Goal: Check status: Check status

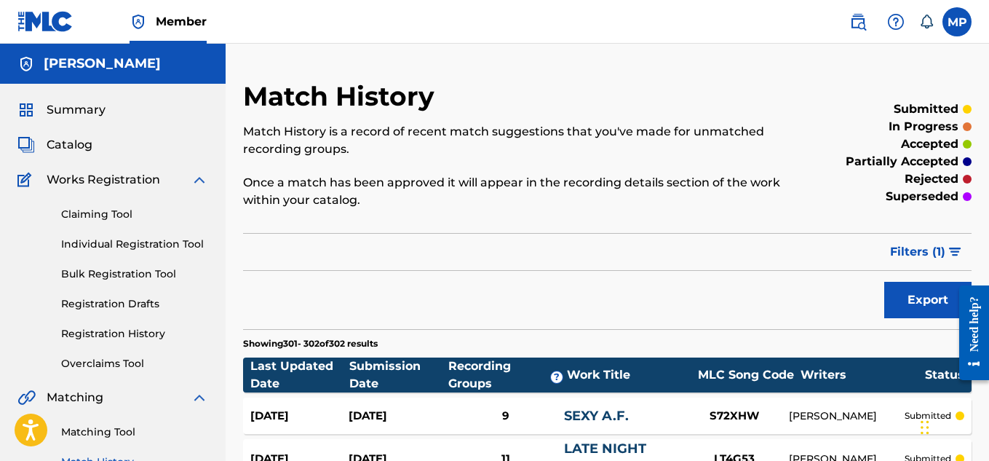
click at [81, 143] on span "Catalog" at bounding box center [70, 144] width 46 height 17
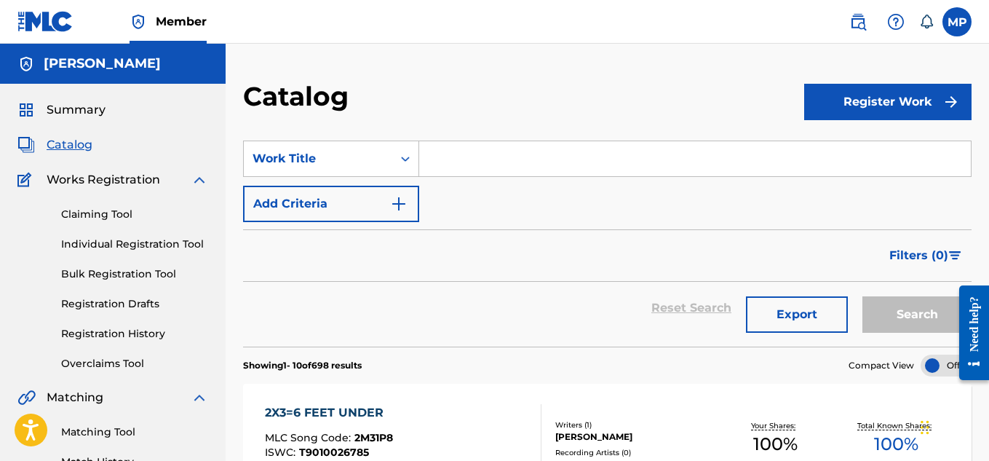
click at [77, 111] on span "Summary" at bounding box center [76, 109] width 59 height 17
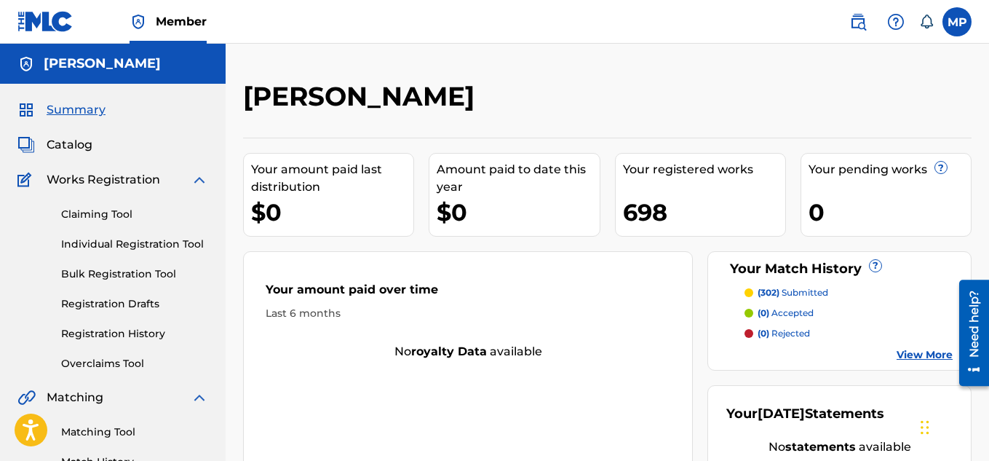
click at [814, 290] on p "(302) submitted" at bounding box center [793, 292] width 71 height 13
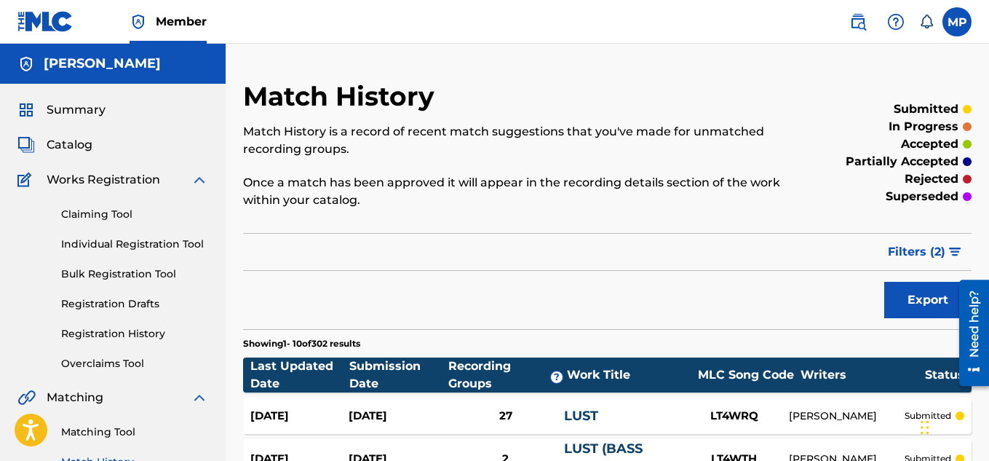
click at [926, 19] on icon at bounding box center [926, 22] width 15 height 15
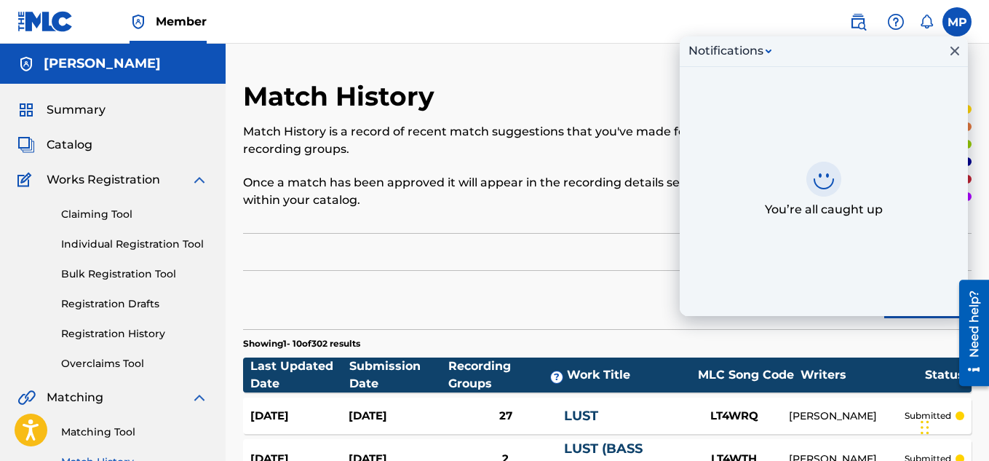
click at [60, 146] on span "Catalog" at bounding box center [70, 144] width 46 height 17
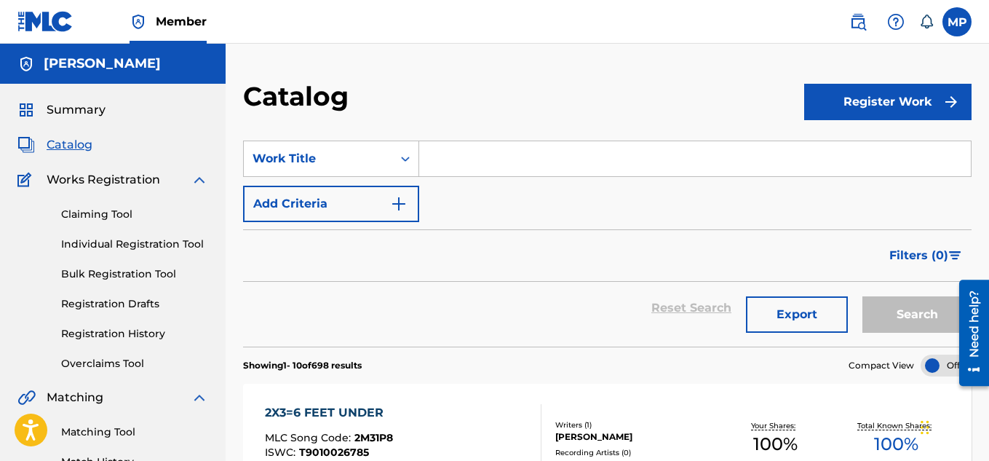
click at [88, 108] on span "Summary" at bounding box center [76, 109] width 59 height 17
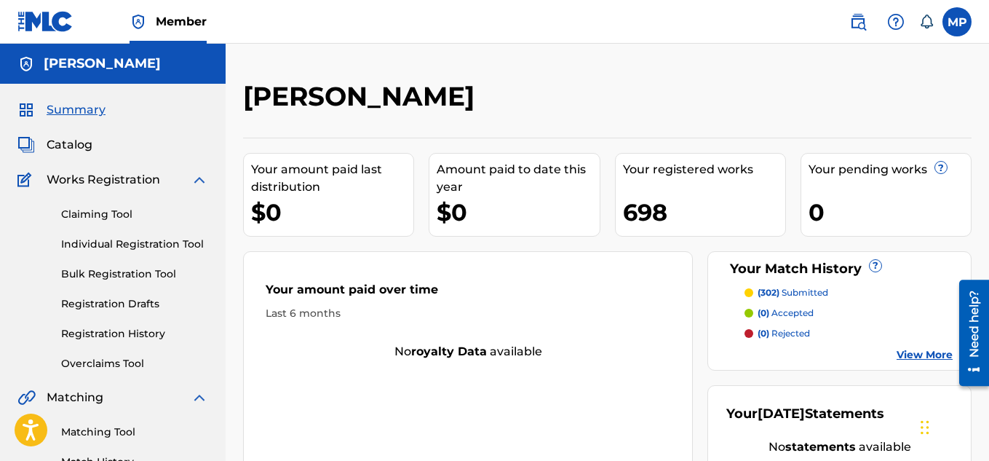
click at [116, 332] on link "Registration History" at bounding box center [134, 333] width 147 height 15
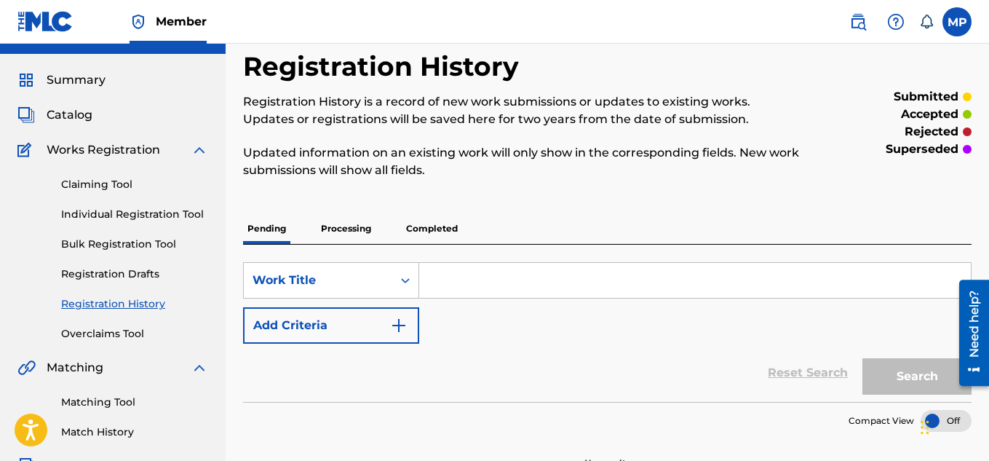
scroll to position [28, 0]
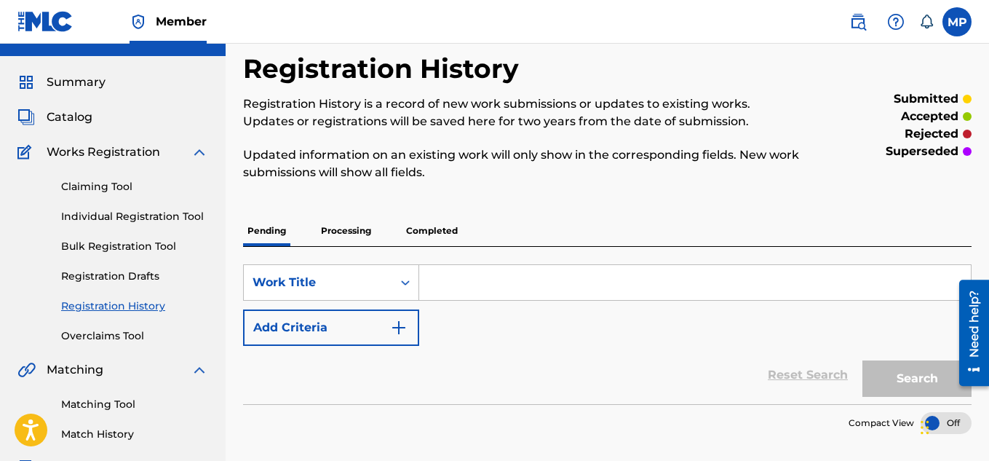
click at [351, 229] on p "Processing" at bounding box center [346, 230] width 59 height 31
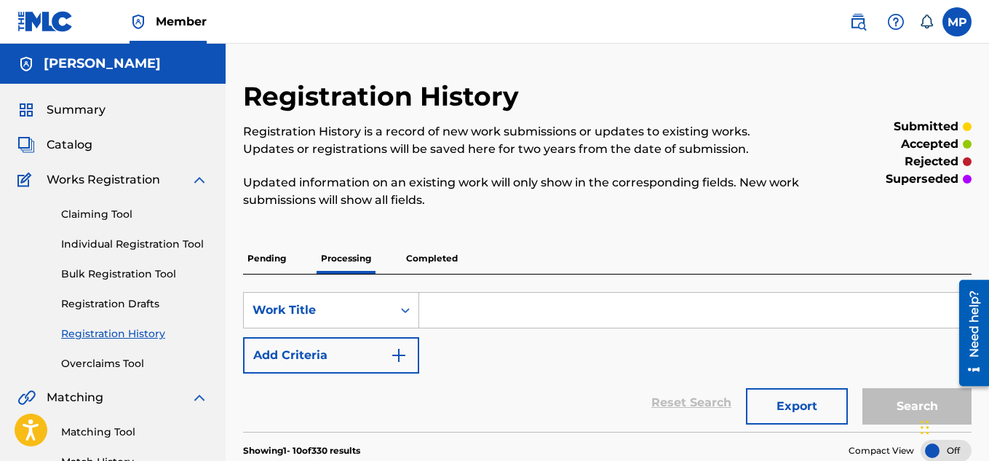
click at [114, 209] on link "Claiming Tool" at bounding box center [134, 214] width 147 height 15
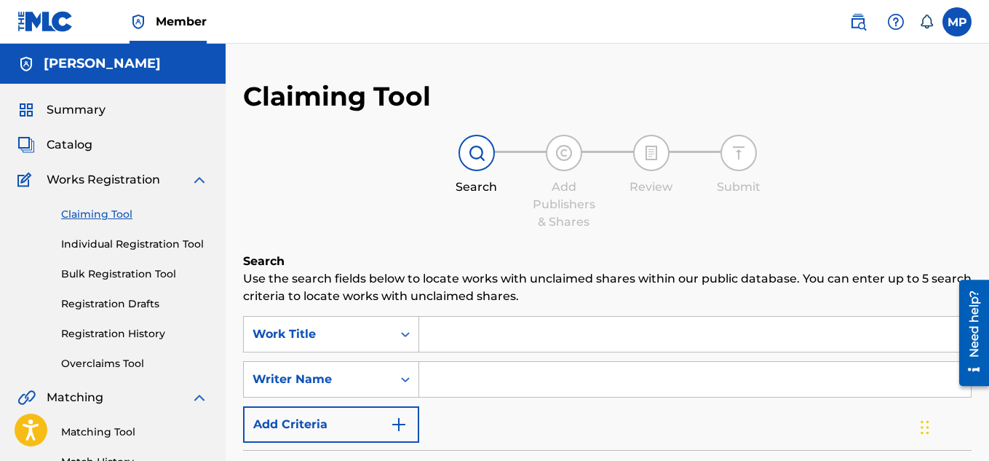
click at [135, 247] on link "Individual Registration Tool" at bounding box center [134, 244] width 147 height 15
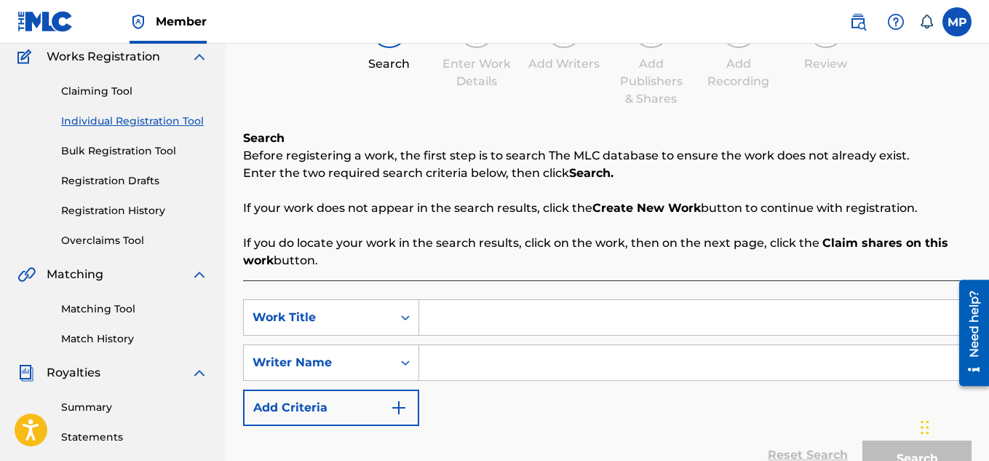
scroll to position [138, 0]
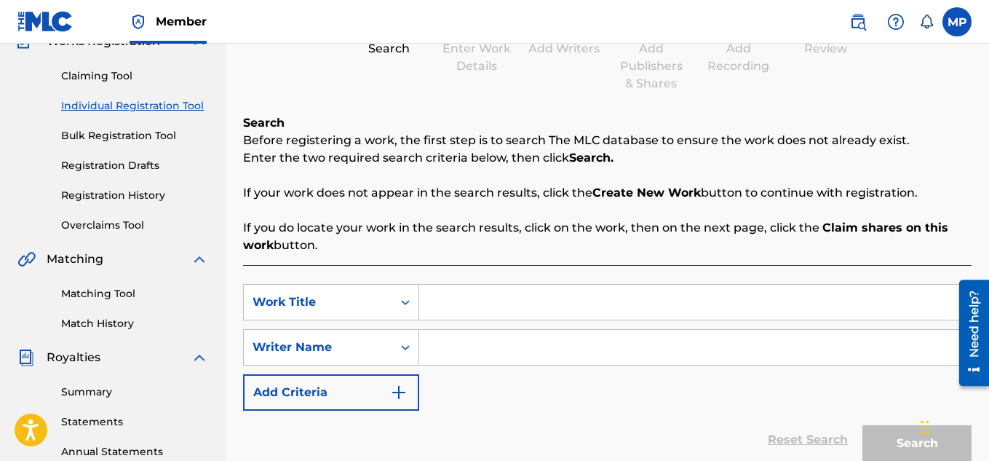
click at [136, 196] on link "Registration History" at bounding box center [134, 195] width 147 height 15
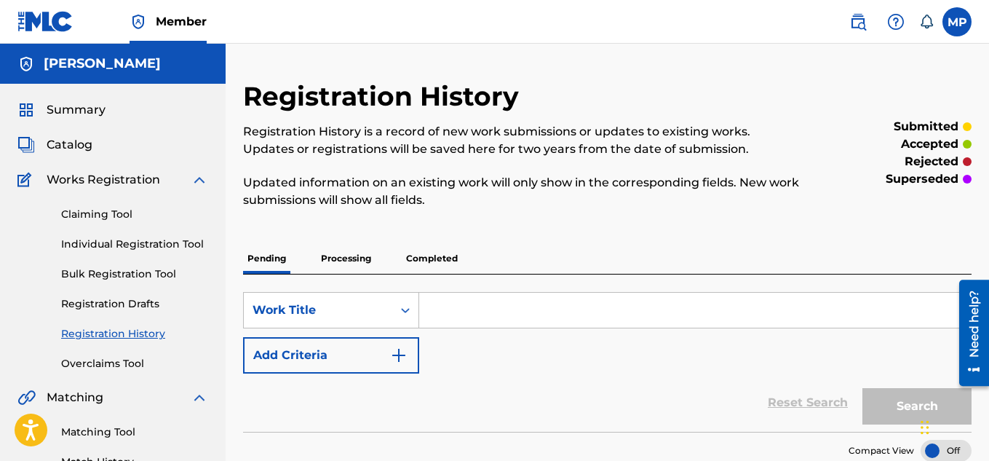
scroll to position [146, 0]
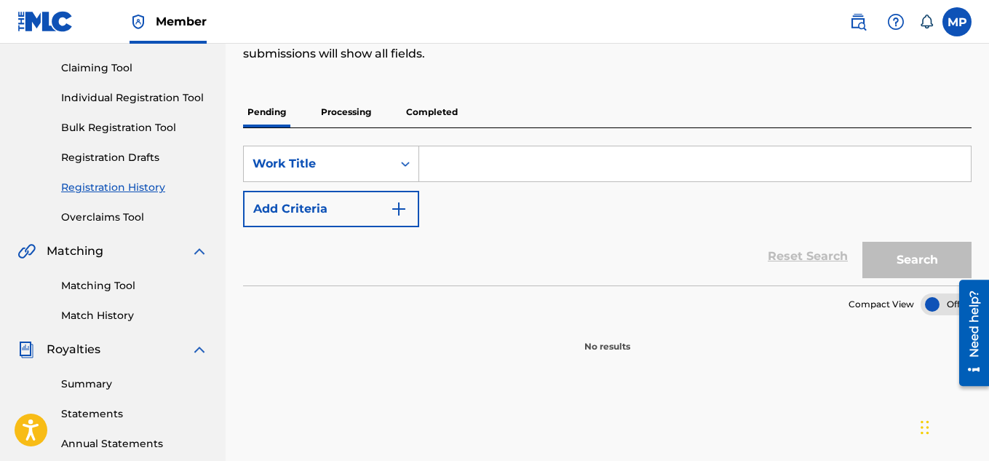
click at [452, 105] on p "Completed" at bounding box center [432, 112] width 60 height 31
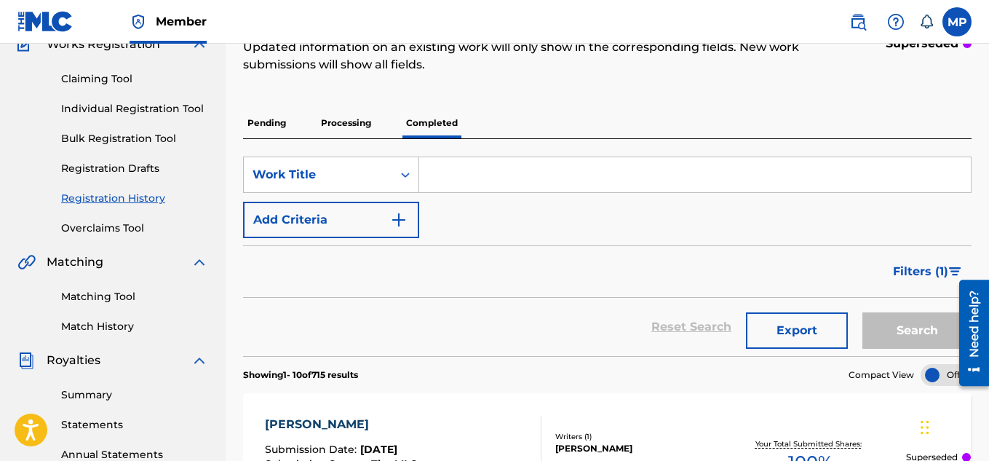
scroll to position [133, 0]
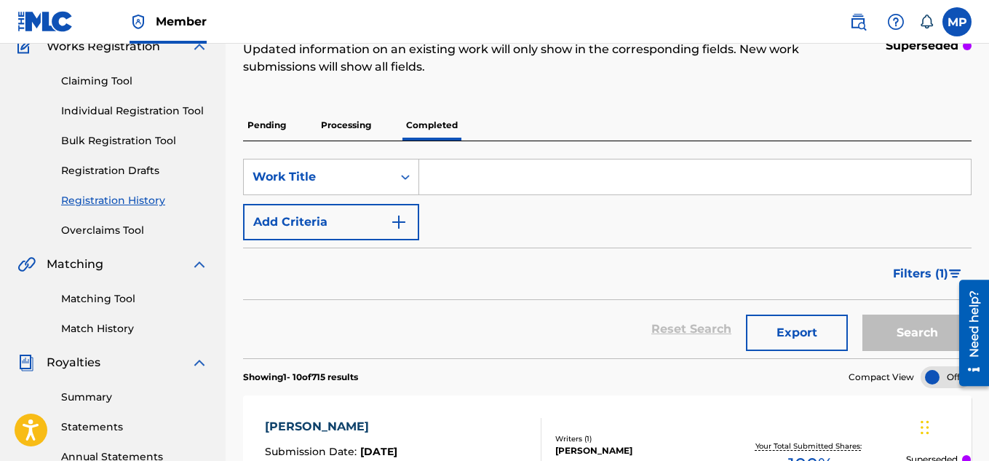
click at [359, 133] on p "Processing" at bounding box center [346, 125] width 59 height 31
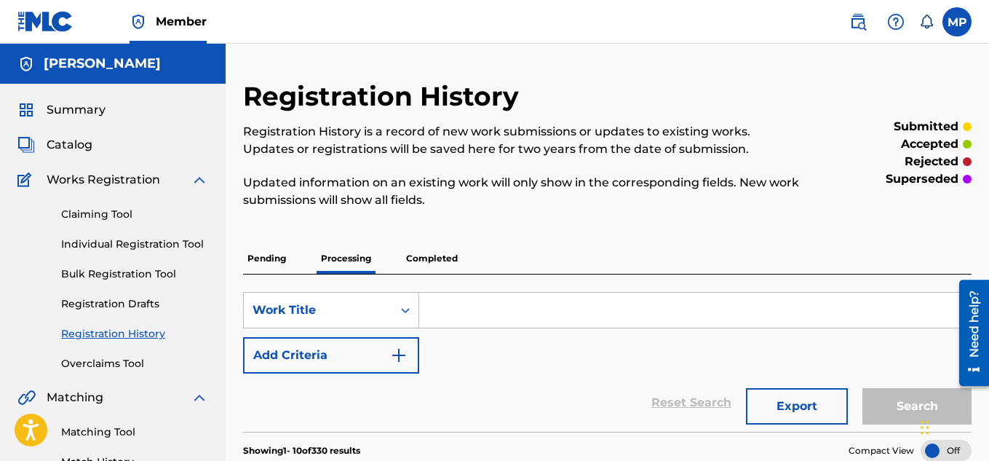
click at [432, 263] on p "Completed" at bounding box center [432, 258] width 60 height 31
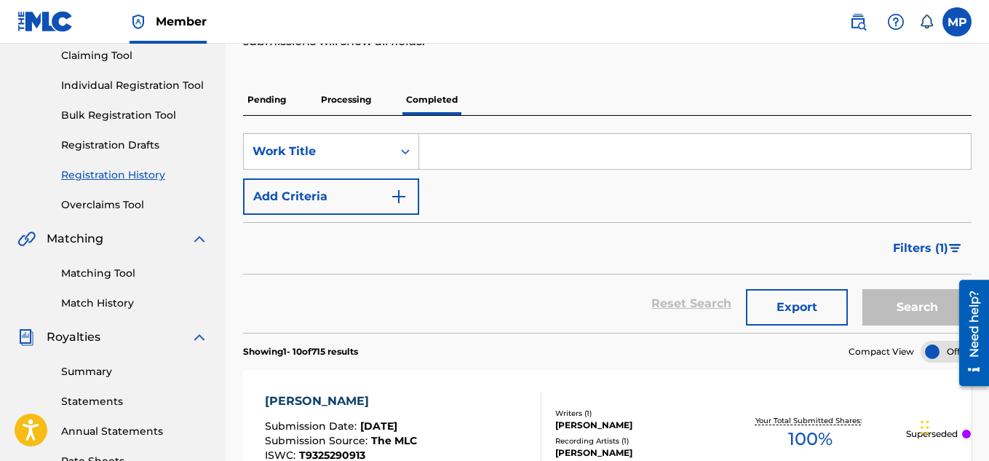
scroll to position [81, 0]
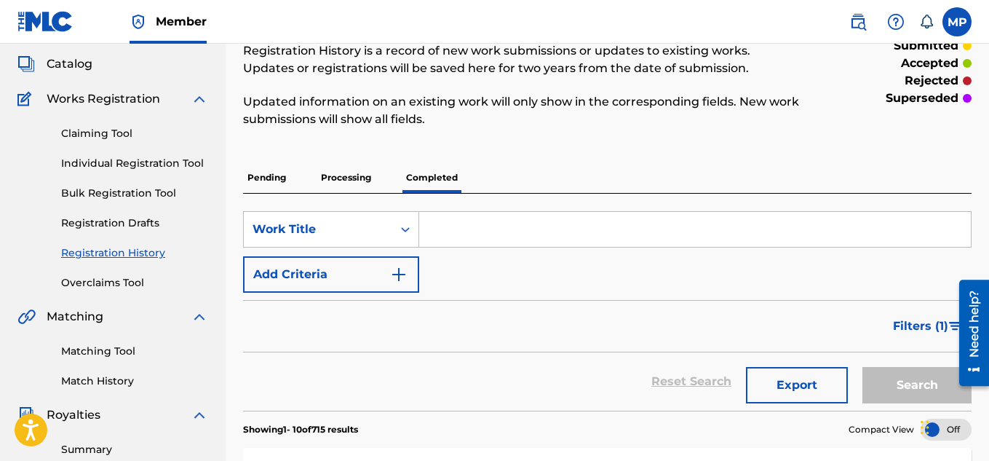
click at [362, 183] on p "Processing" at bounding box center [346, 177] width 59 height 31
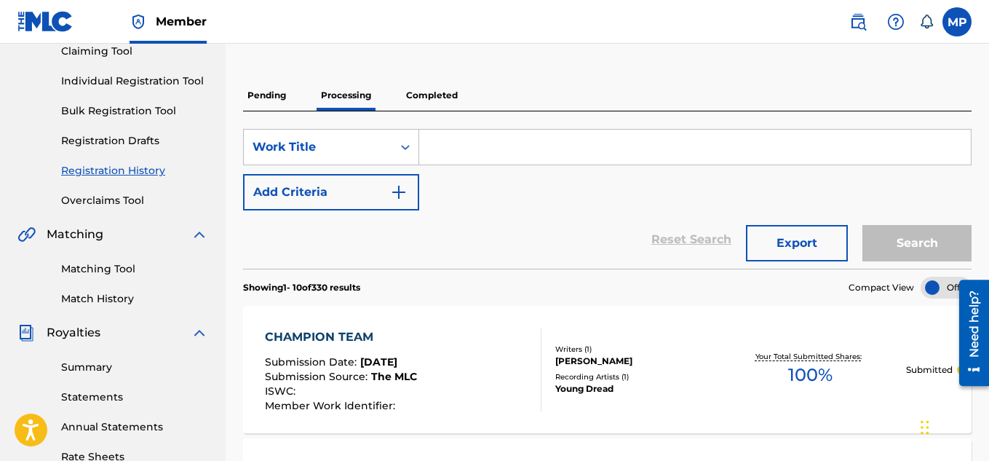
scroll to position [87, 0]
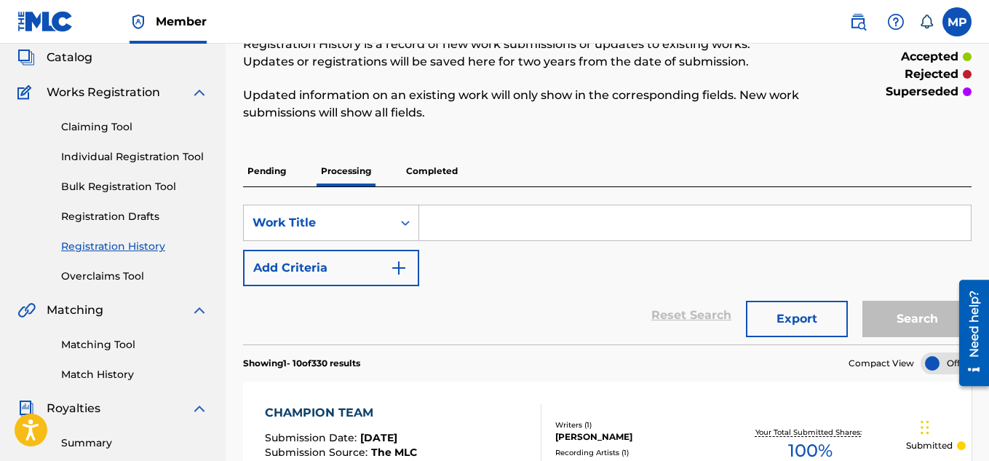
click at [268, 176] on p "Pending" at bounding box center [266, 171] width 47 height 31
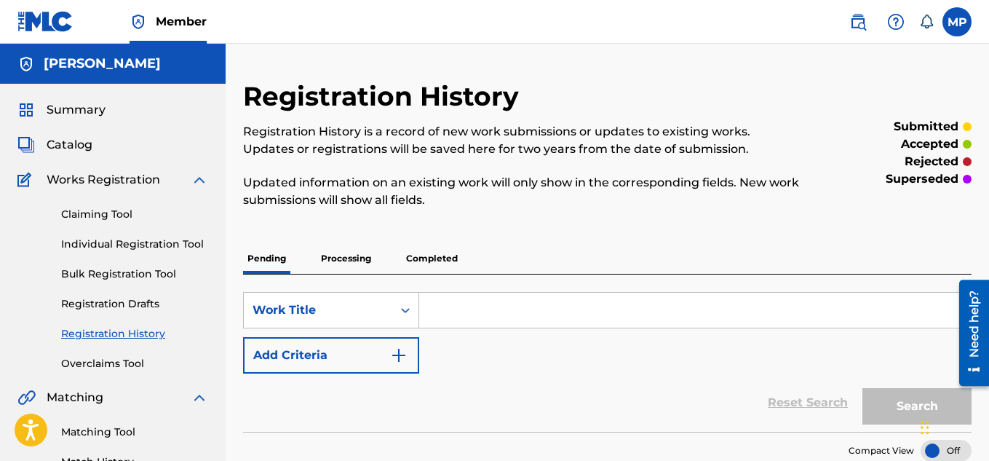
click at [268, 176] on p "Updated information on an existing work will only show in the corresponding fie…" at bounding box center [523, 191] width 561 height 35
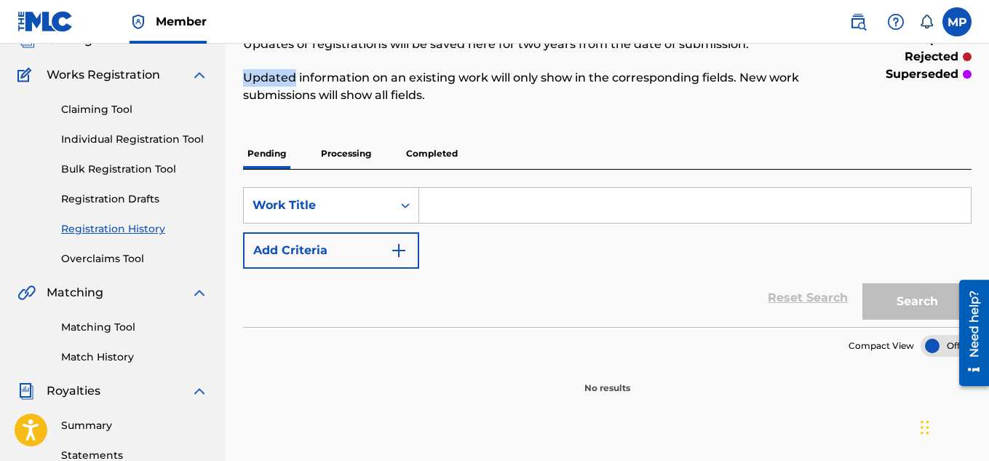
scroll to position [106, 0]
click at [366, 63] on div "Registration History is a record of new work submissions or updates to existing…" at bounding box center [523, 60] width 561 height 86
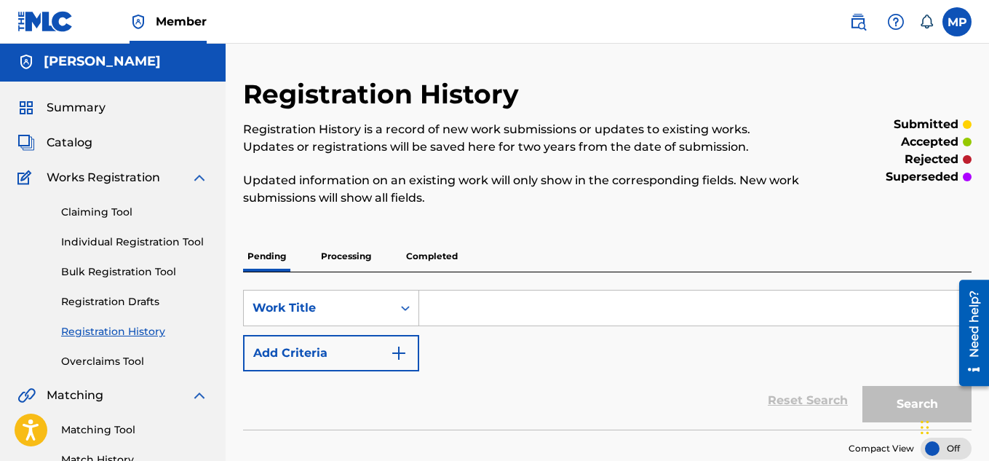
scroll to position [1, 0]
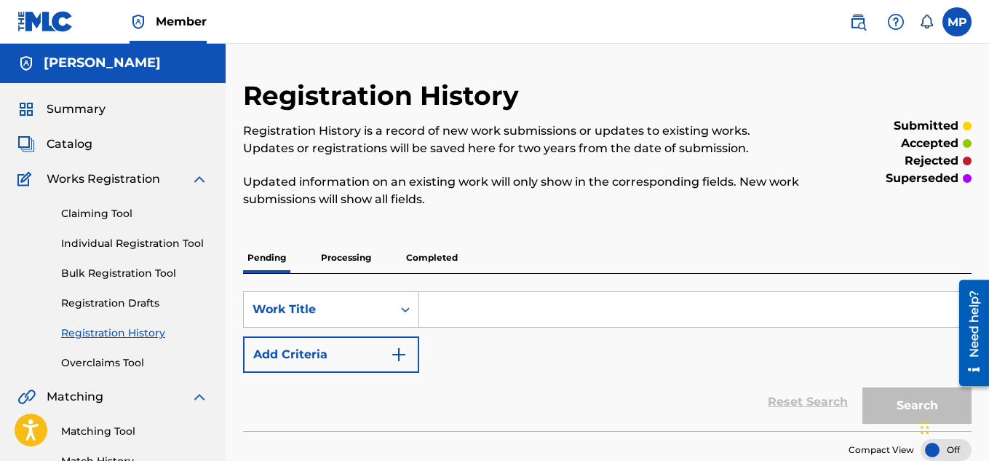
click at [165, 245] on link "Individual Registration Tool" at bounding box center [134, 243] width 147 height 15
